Goal: Transaction & Acquisition: Purchase product/service

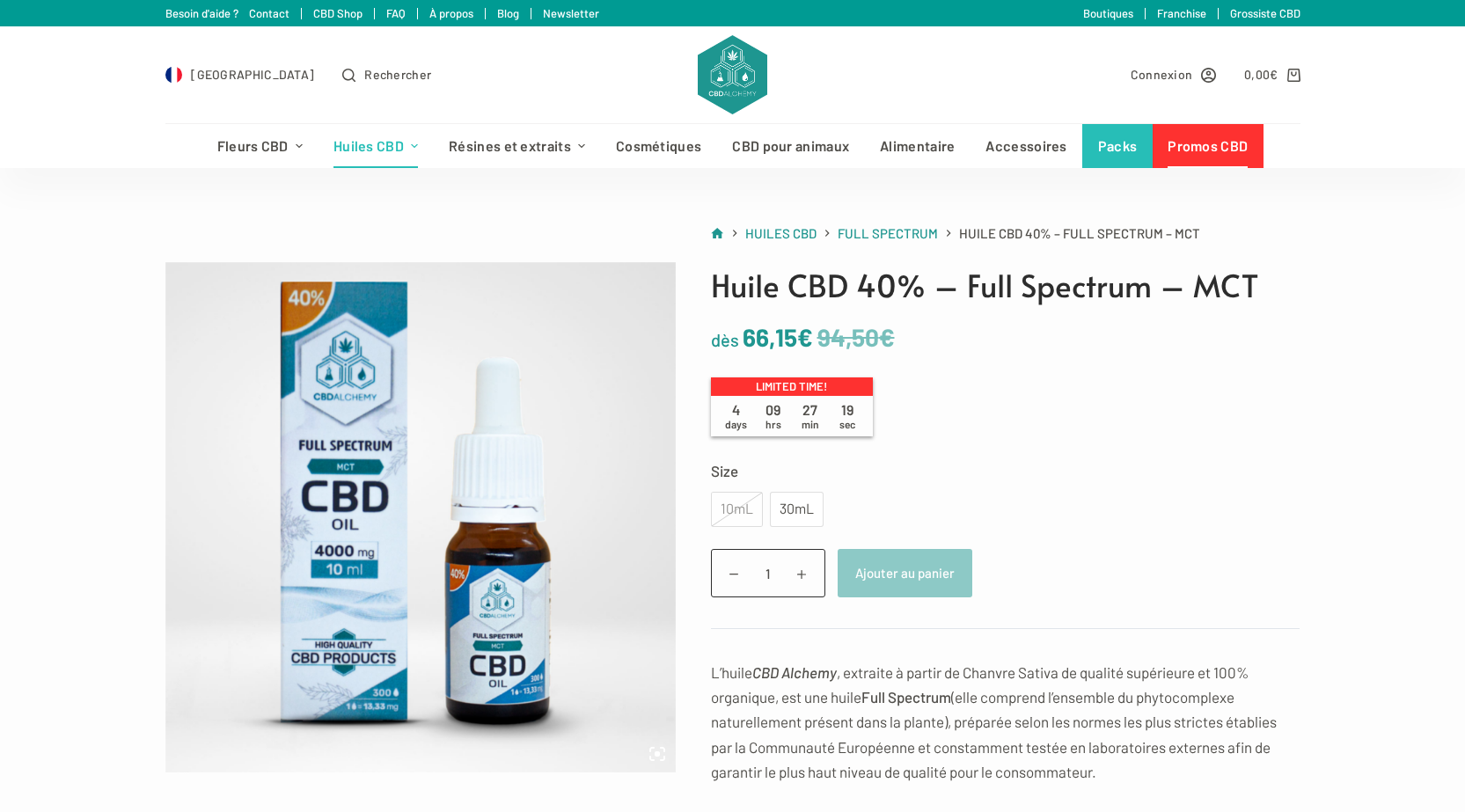
click at [1190, 144] on link "Promos CBD" at bounding box center [1208, 146] width 111 height 44
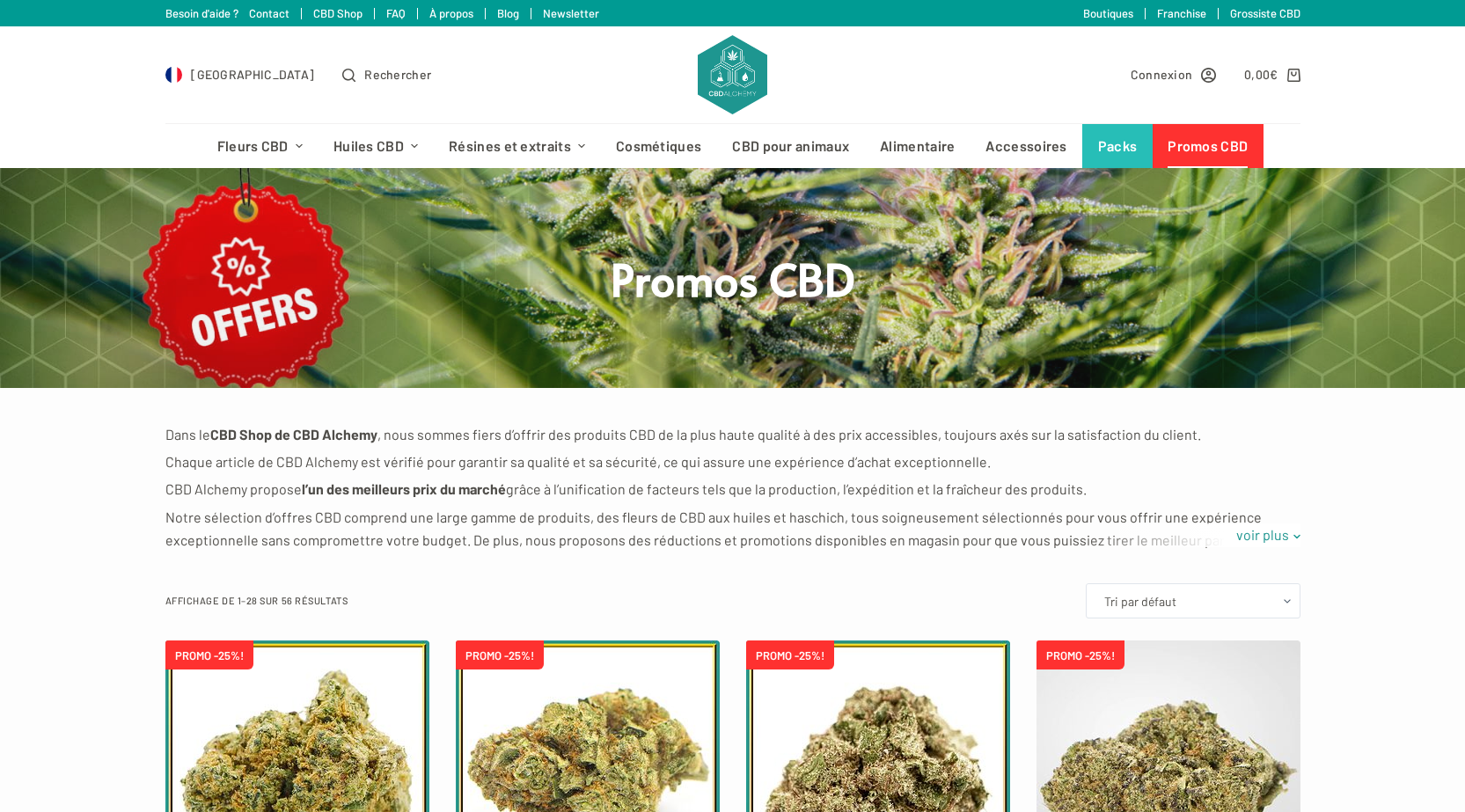
click at [759, 89] on img at bounding box center [732, 75] width 68 height 79
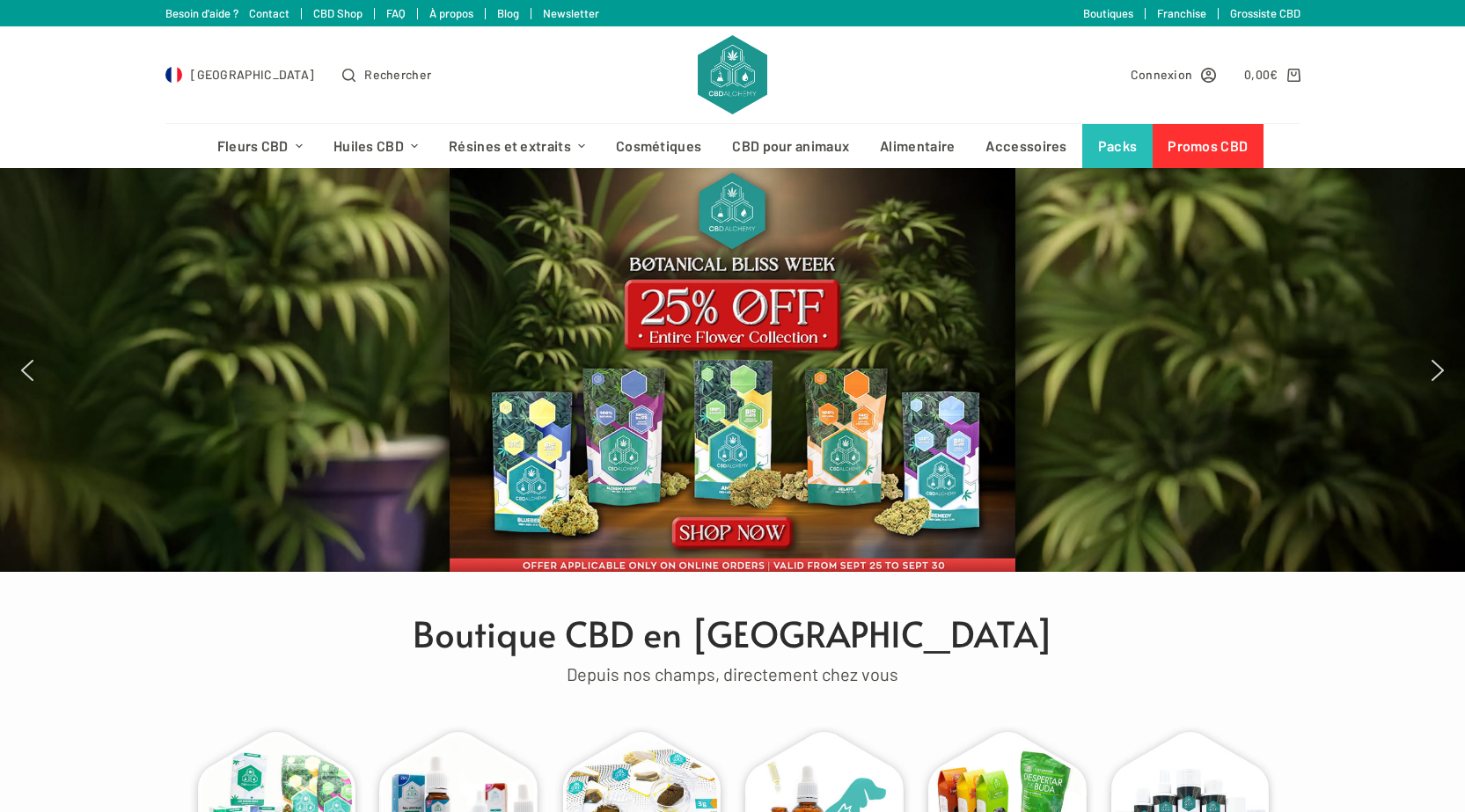
click at [1437, 370] on img "next arrow" at bounding box center [1438, 370] width 28 height 28
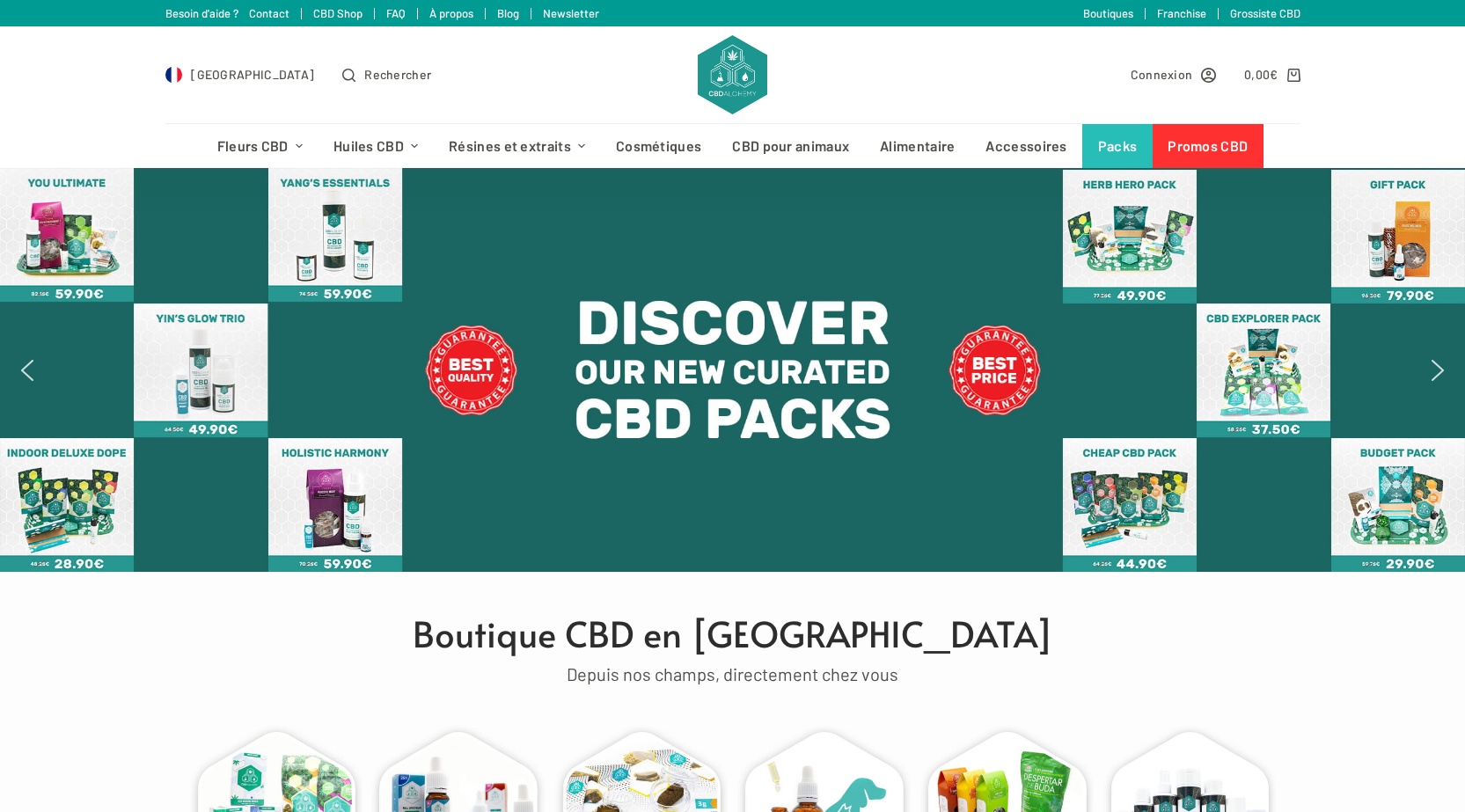
click at [1437, 370] on img "next arrow" at bounding box center [1438, 370] width 28 height 28
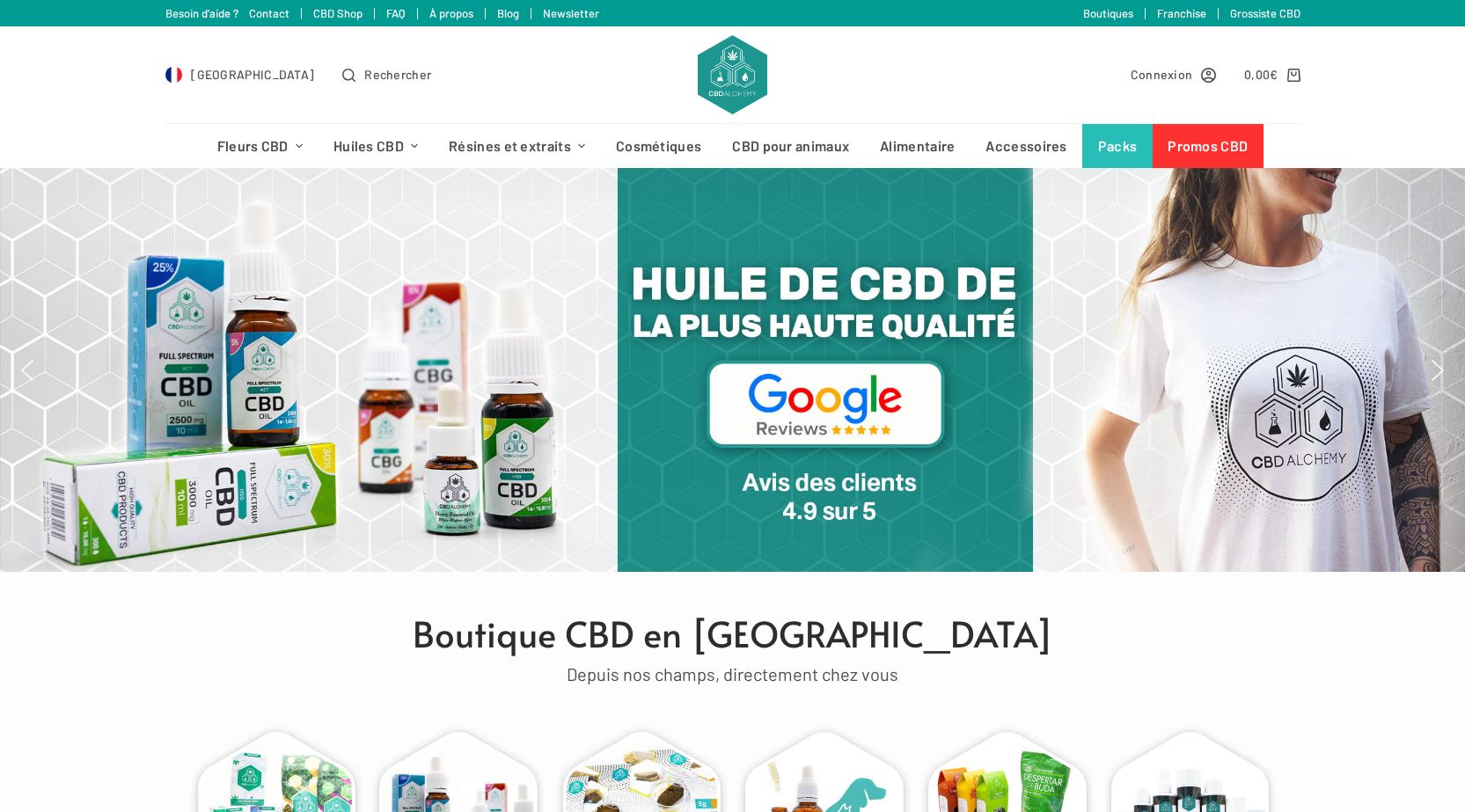
click at [1437, 370] on img "next arrow" at bounding box center [1438, 370] width 28 height 28
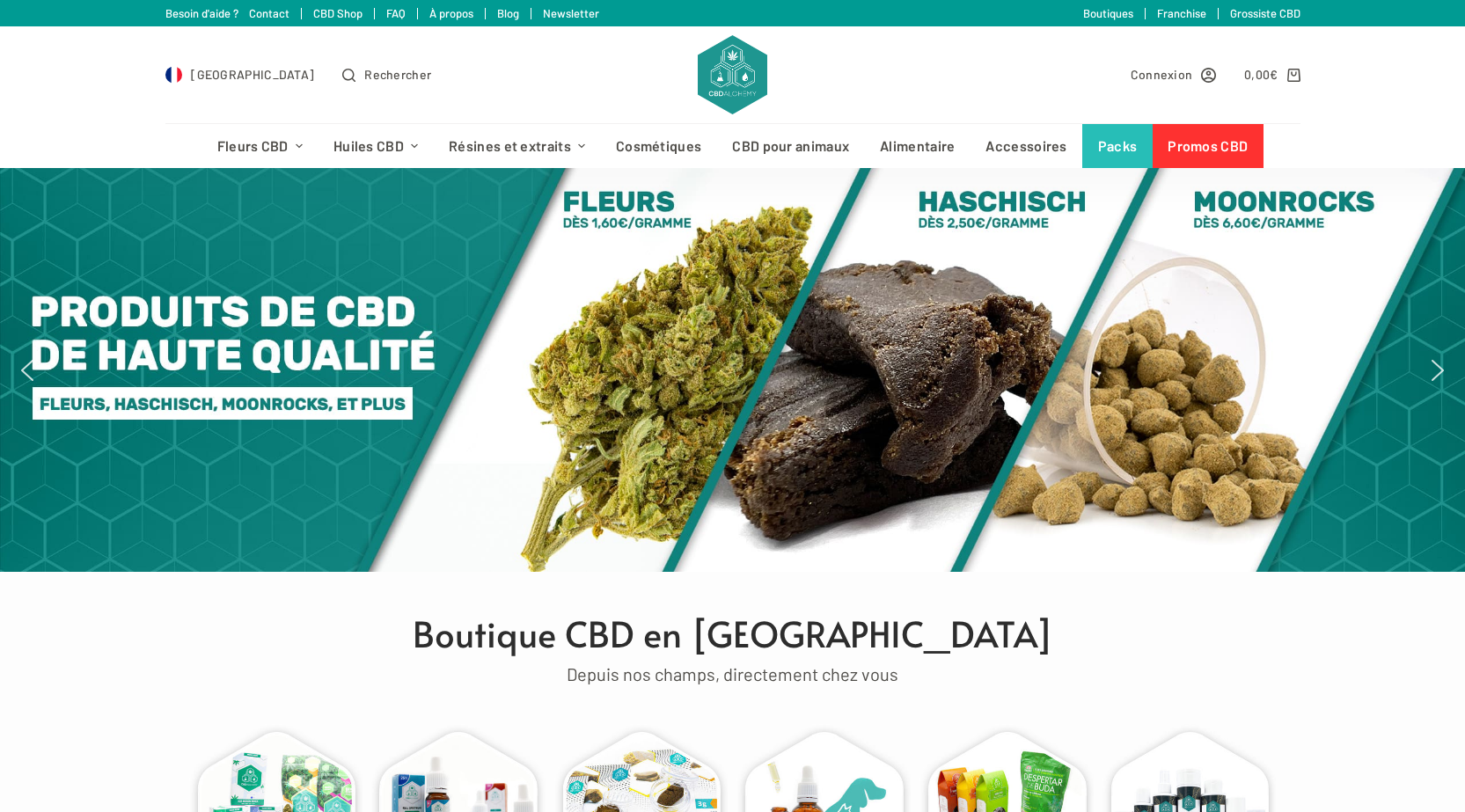
click at [1437, 370] on img "next arrow" at bounding box center [1438, 370] width 28 height 28
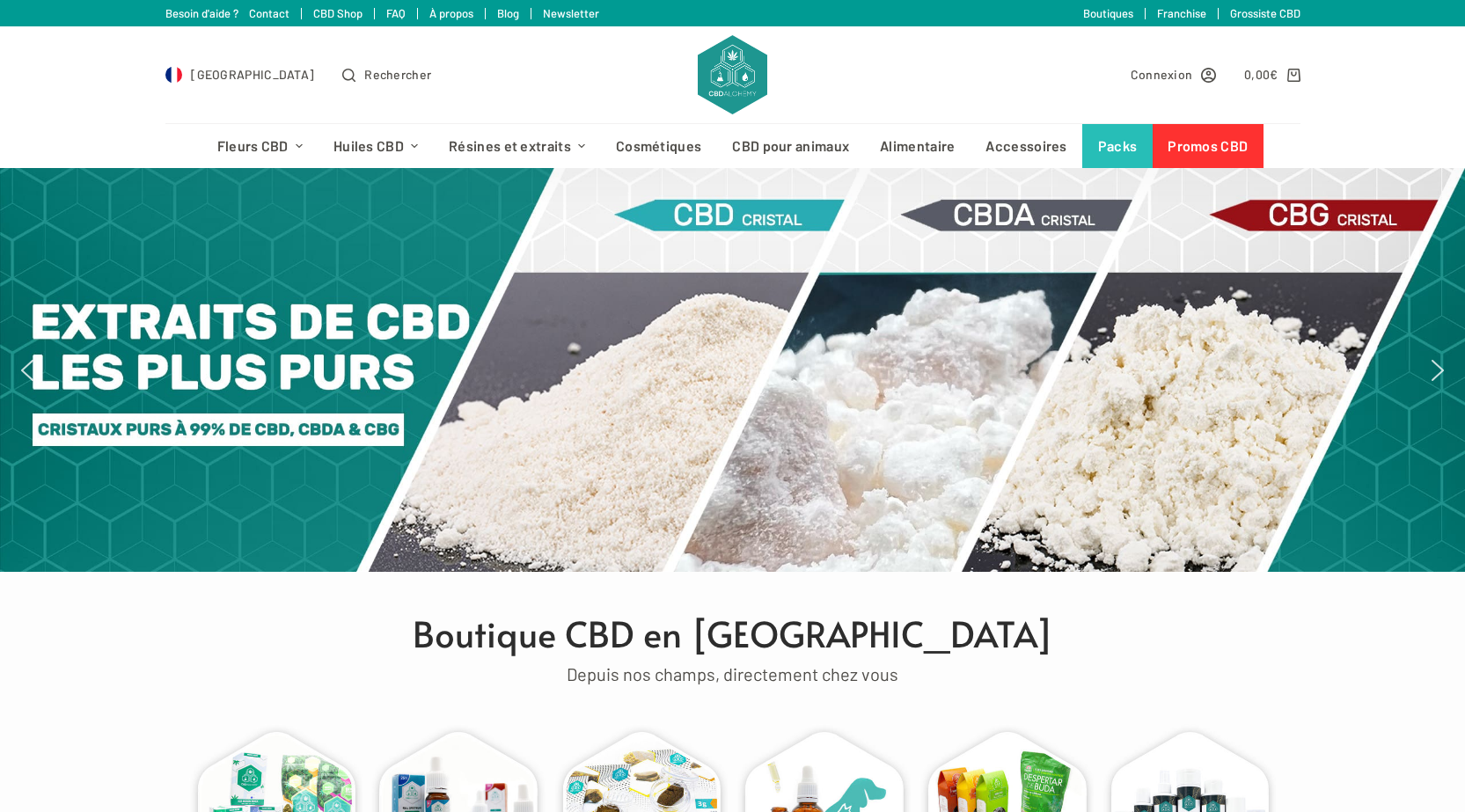
click at [1437, 370] on img "next arrow" at bounding box center [1438, 370] width 28 height 28
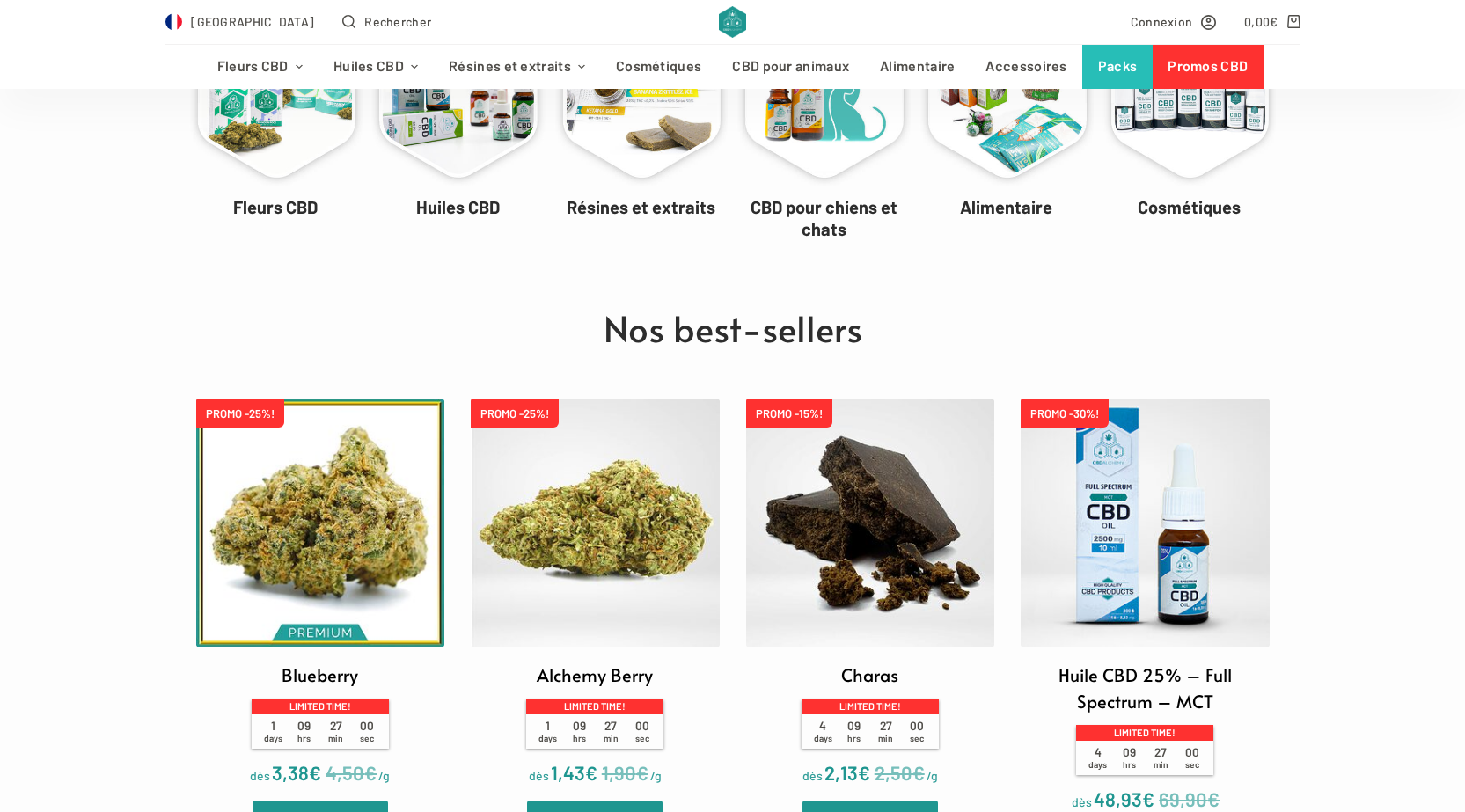
scroll to position [879, 0]
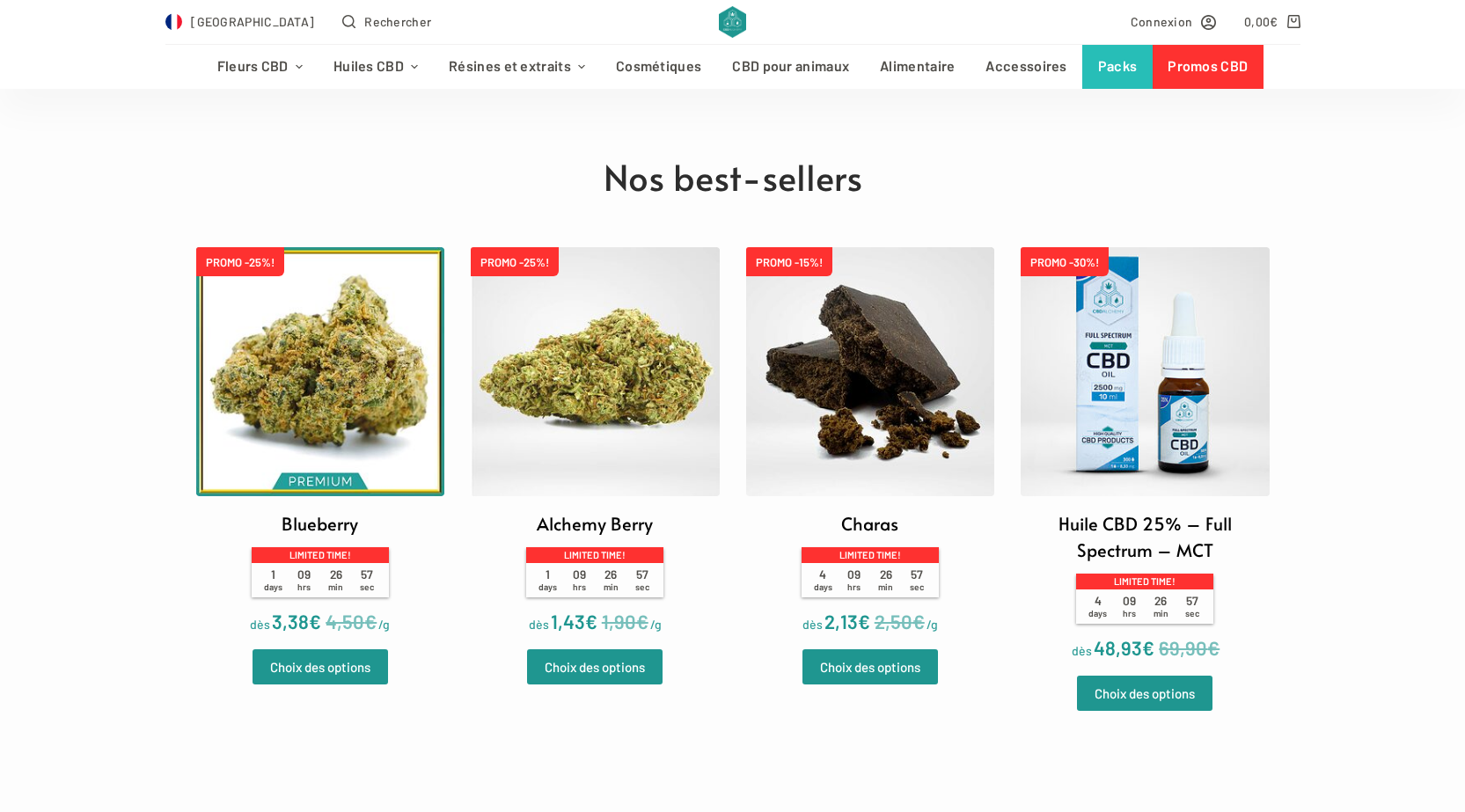
click at [547, 401] on img at bounding box center [594, 371] width 249 height 248
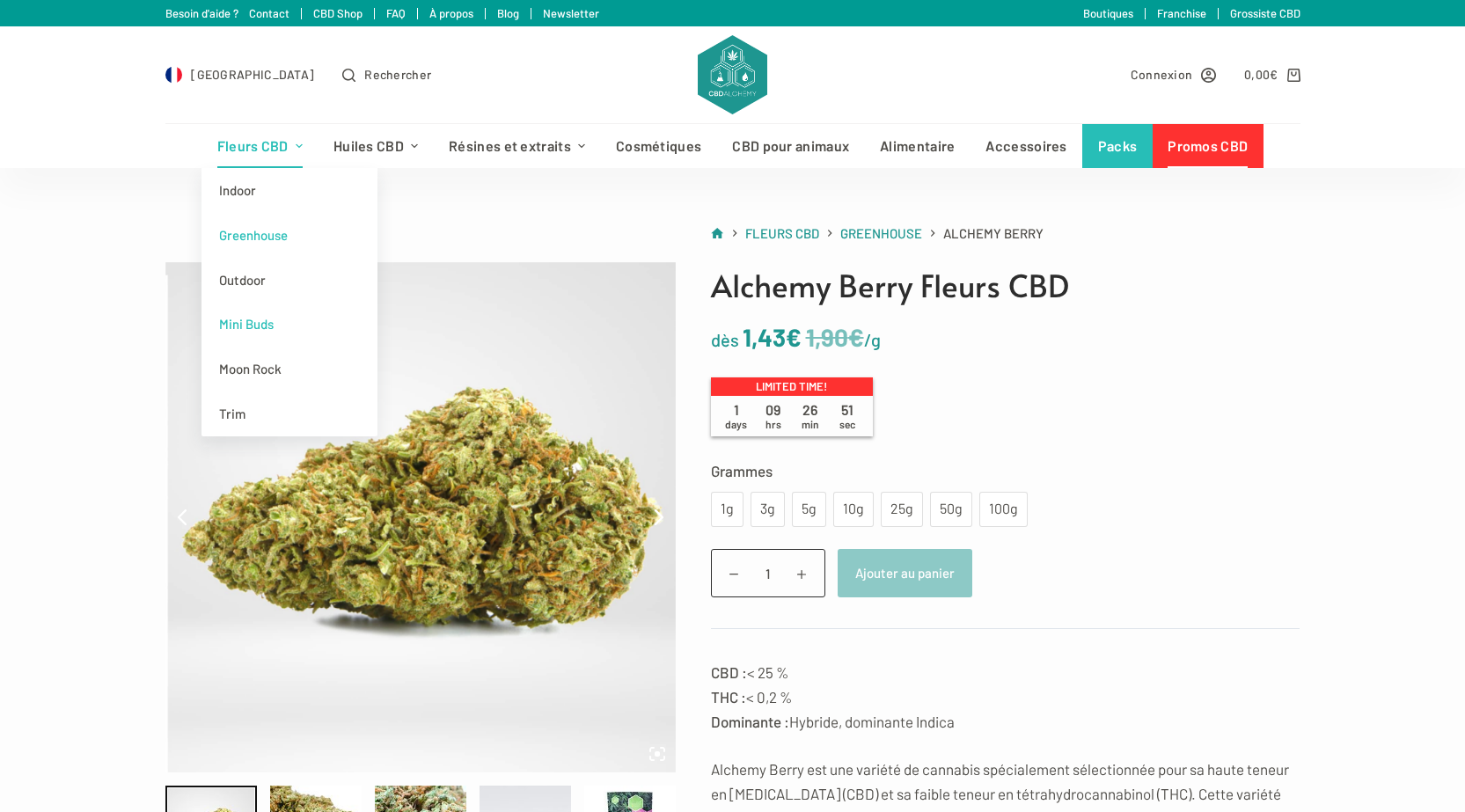
click at [257, 317] on link "Mini Buds" at bounding box center [289, 324] width 176 height 45
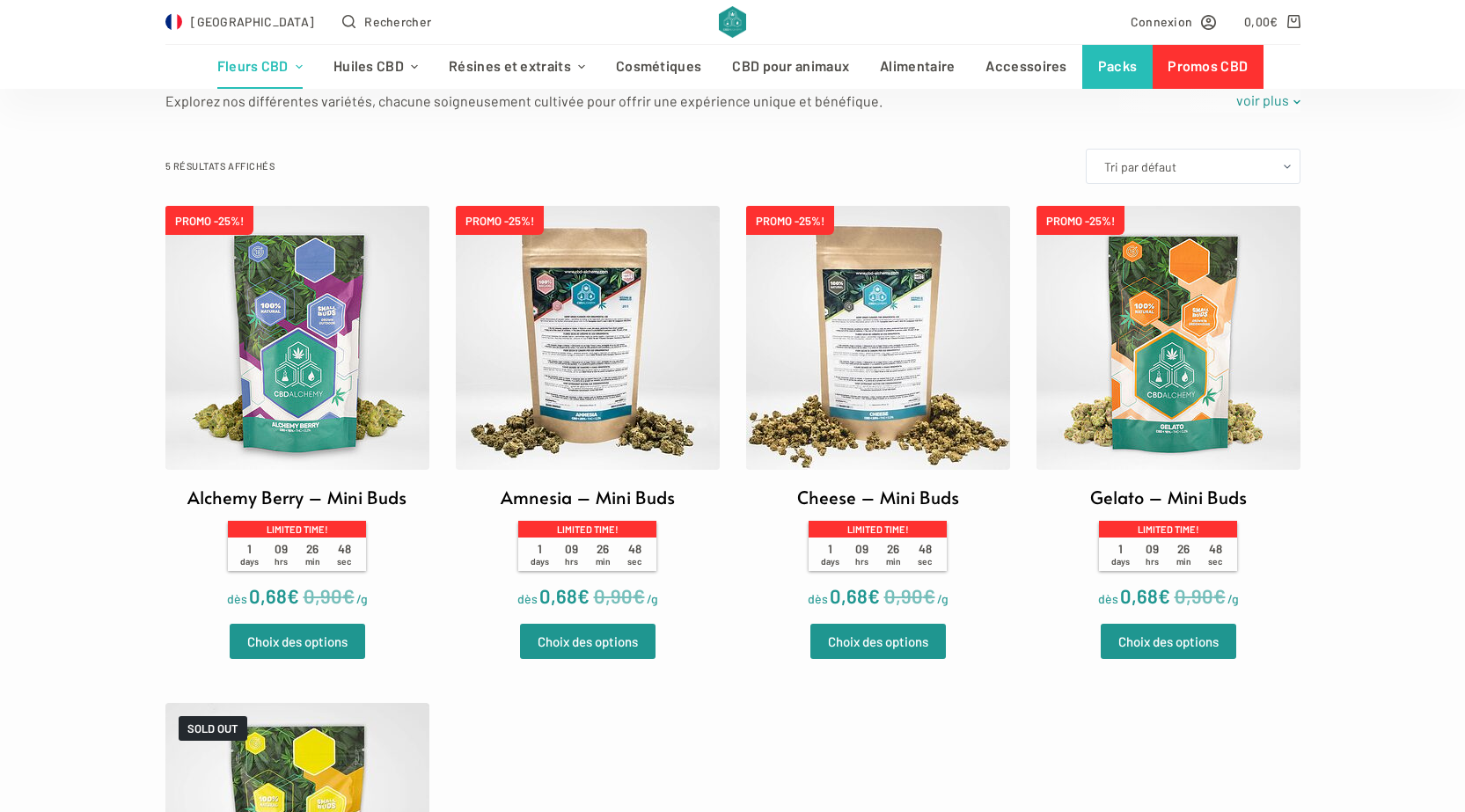
scroll to position [440, 0]
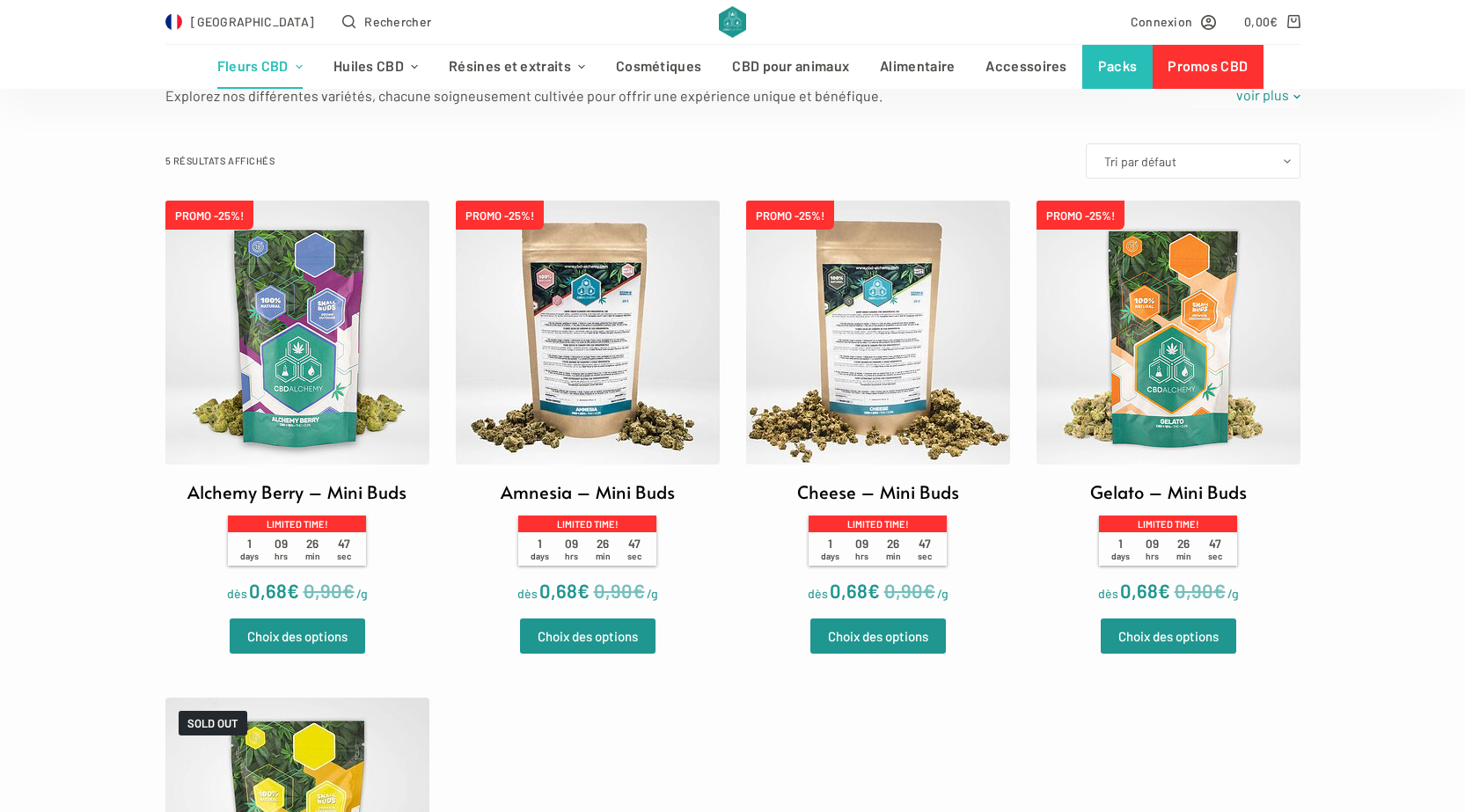
click at [341, 349] on img at bounding box center [298, 333] width 264 height 264
click at [1076, 353] on img at bounding box center [1169, 333] width 264 height 264
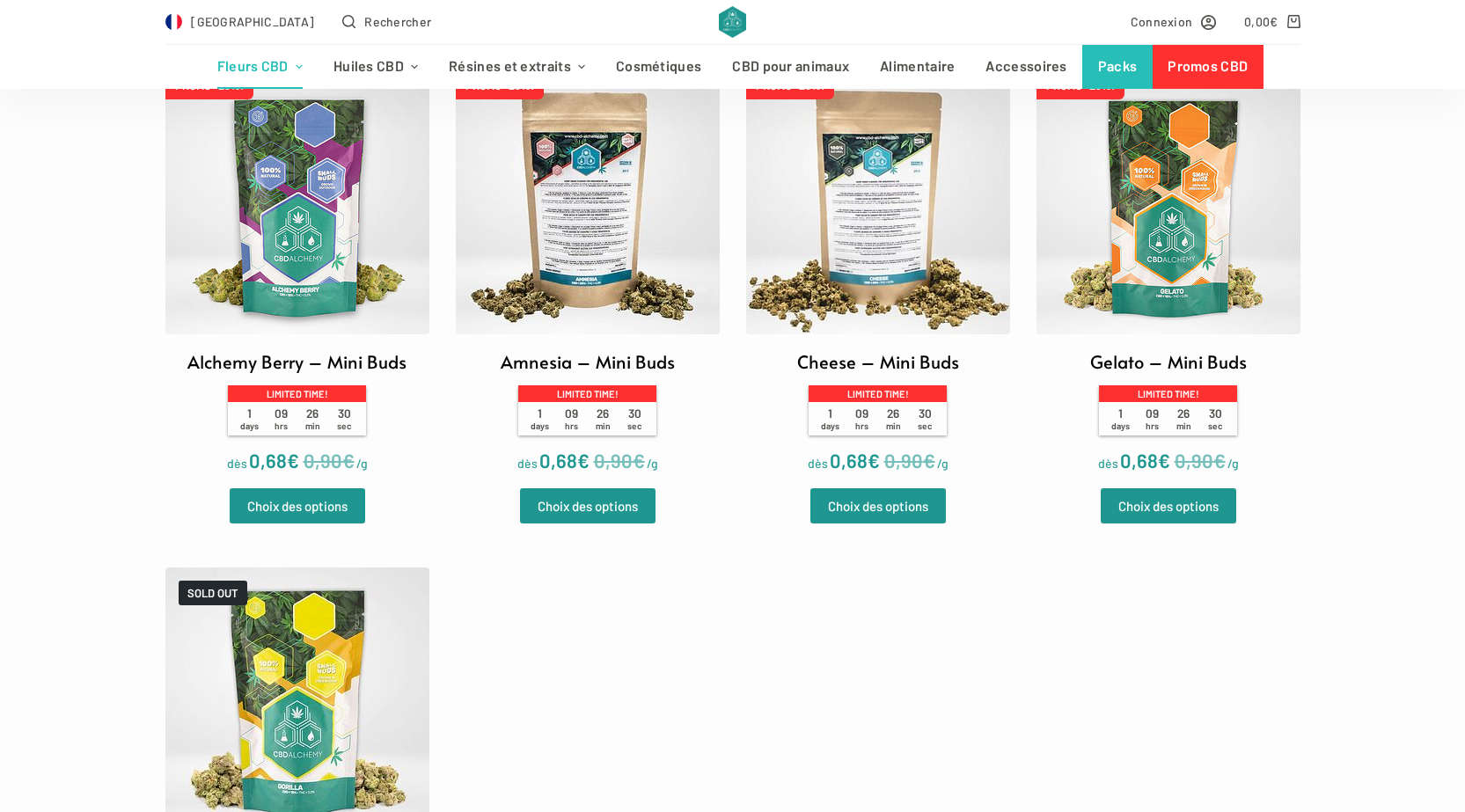
scroll to position [792, 0]
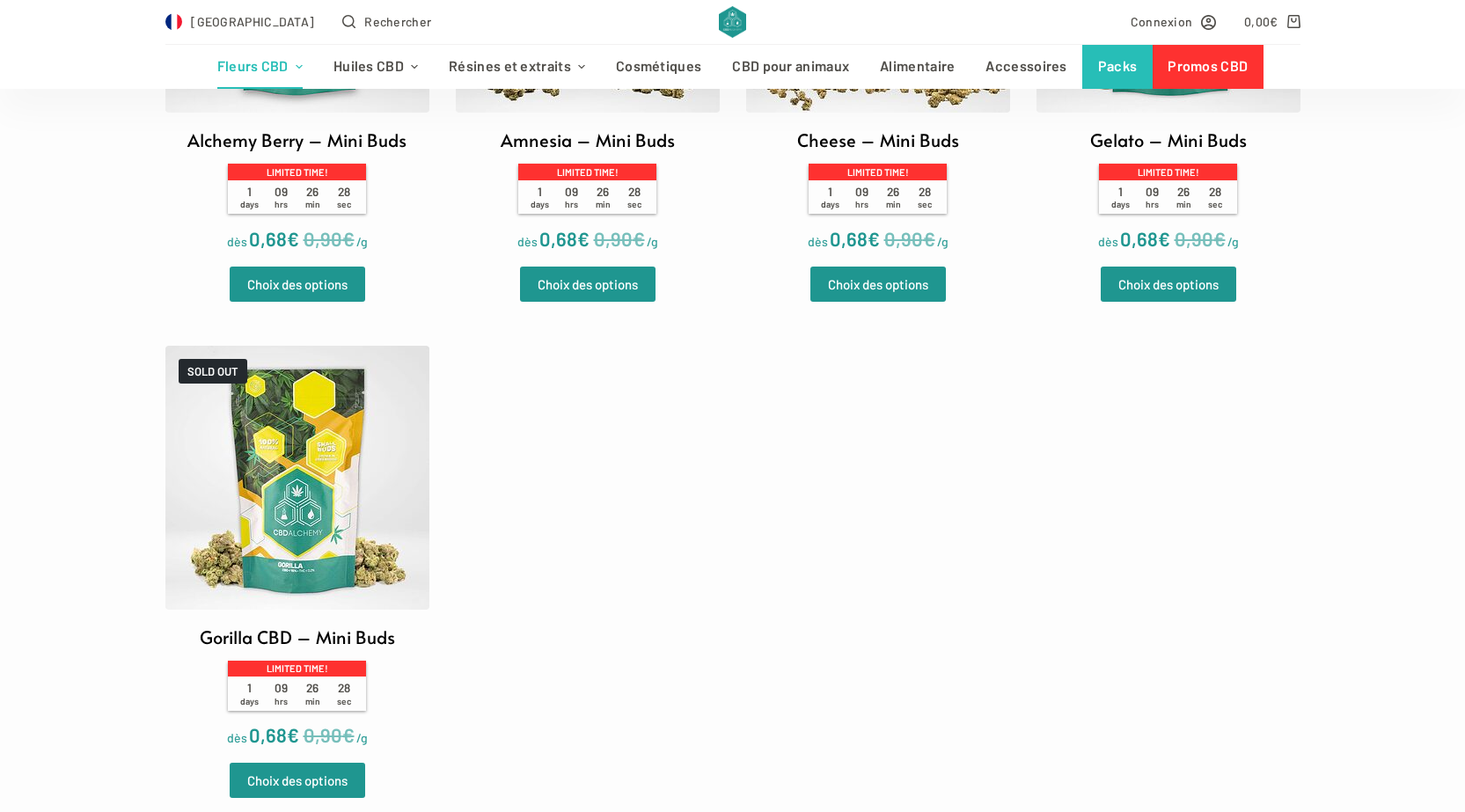
click at [279, 524] on img at bounding box center [298, 478] width 264 height 264
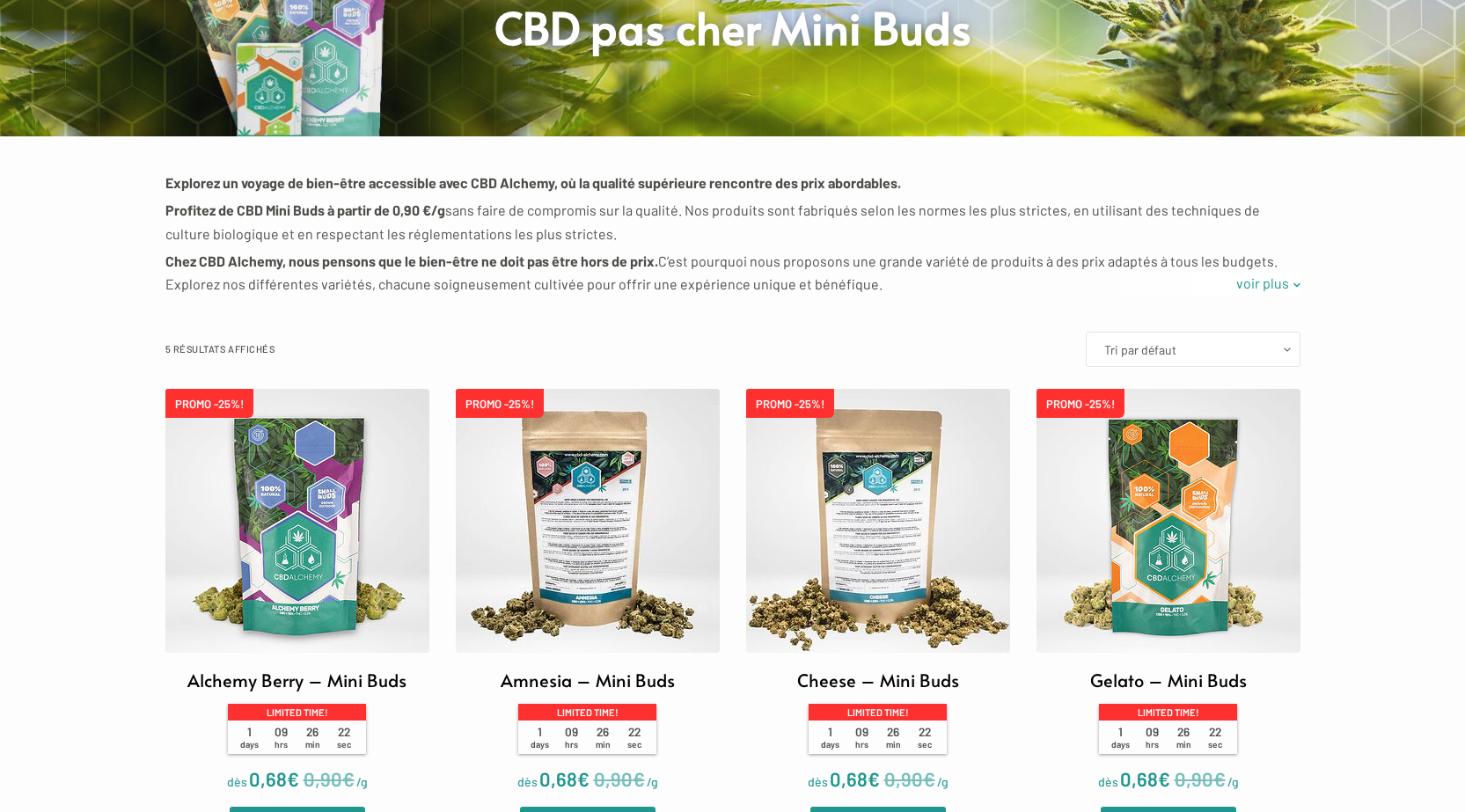
scroll to position [0, 0]
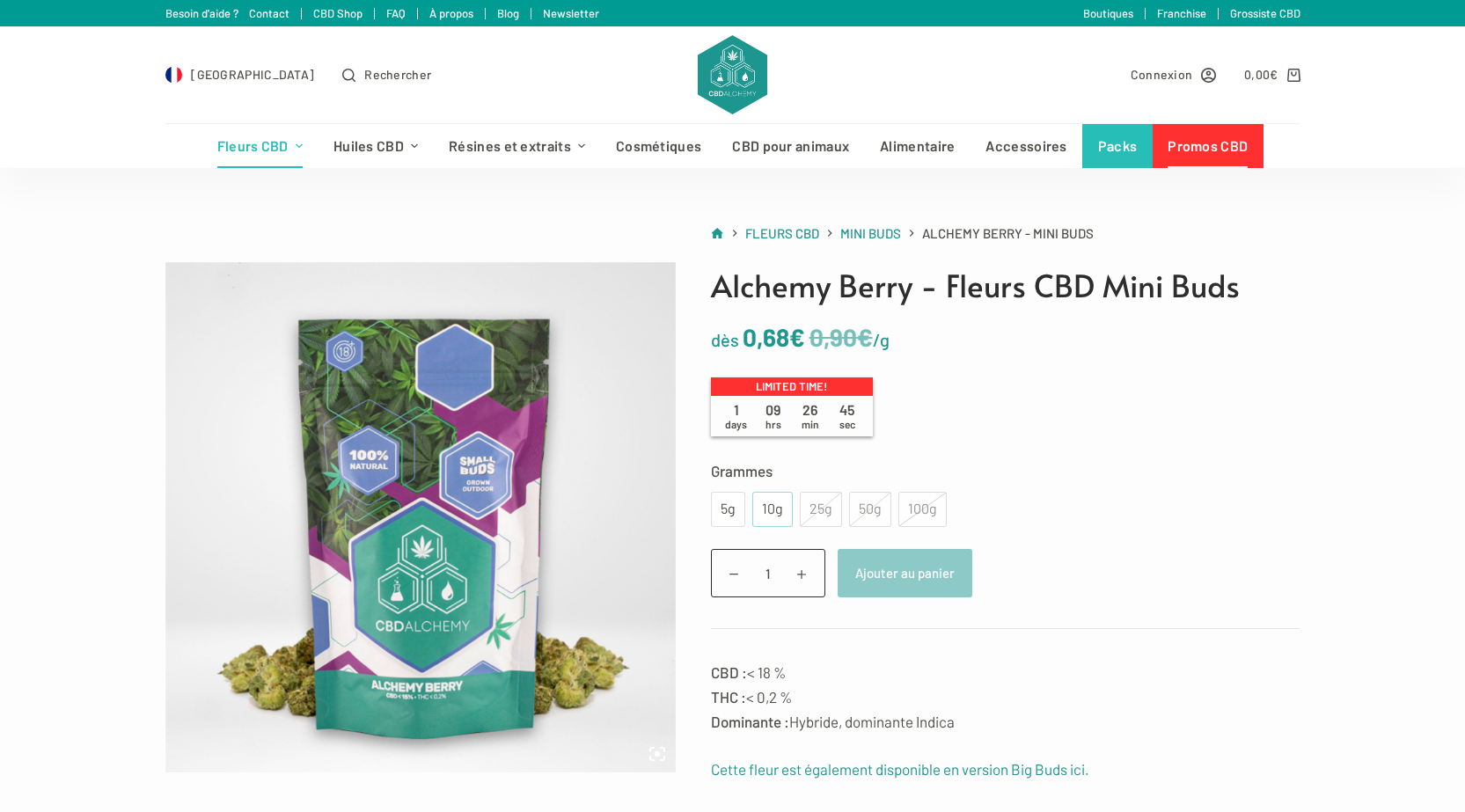
click at [763, 506] on div "10g" at bounding box center [773, 509] width 19 height 23
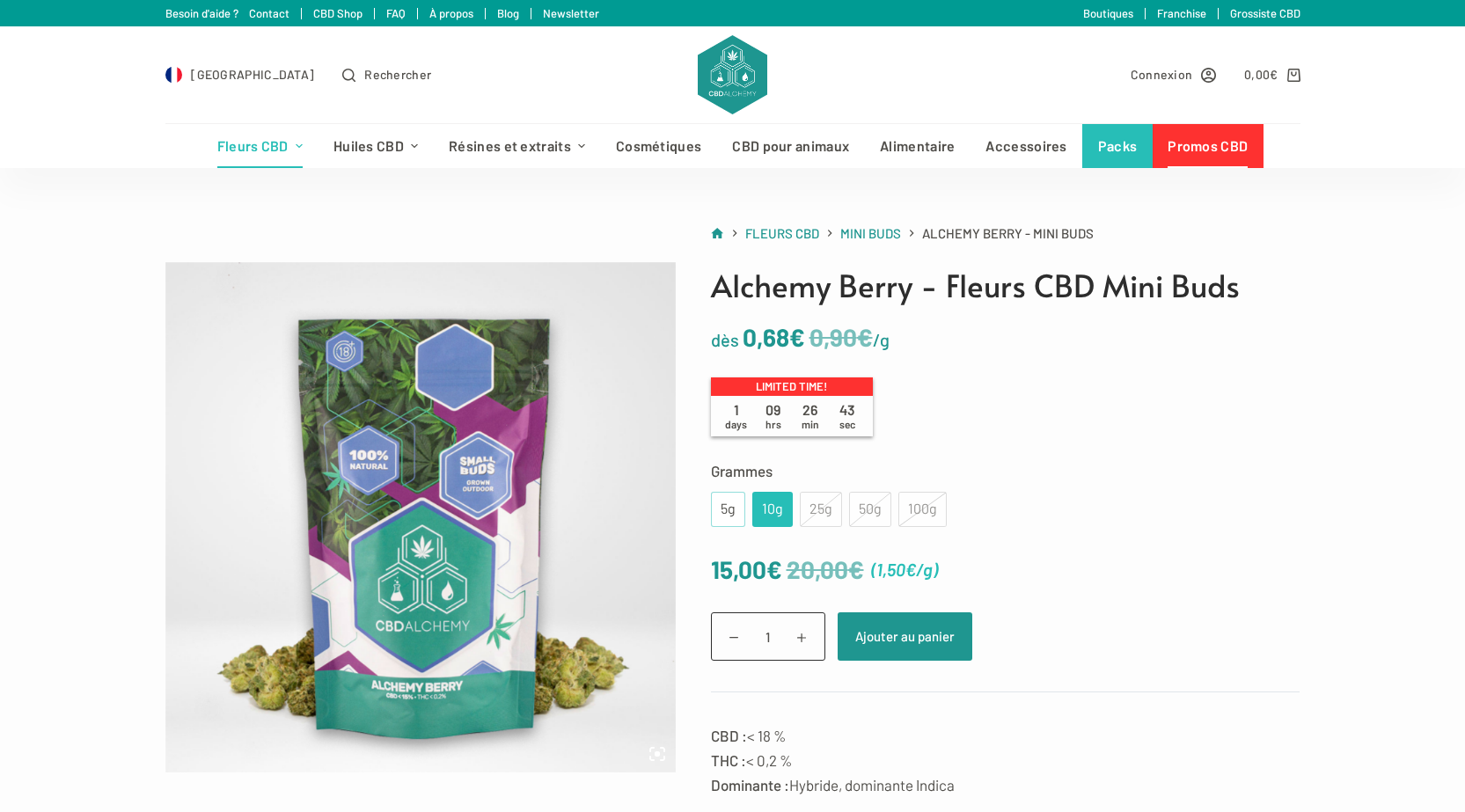
click at [739, 505] on div "5g" at bounding box center [727, 509] width 34 height 35
click at [745, 503] on div "5g 10g 25g 50g 100g" at bounding box center [828, 509] width 236 height 35
click at [754, 506] on div "10g" at bounding box center [773, 509] width 41 height 35
